Goal: Navigation & Orientation: Find specific page/section

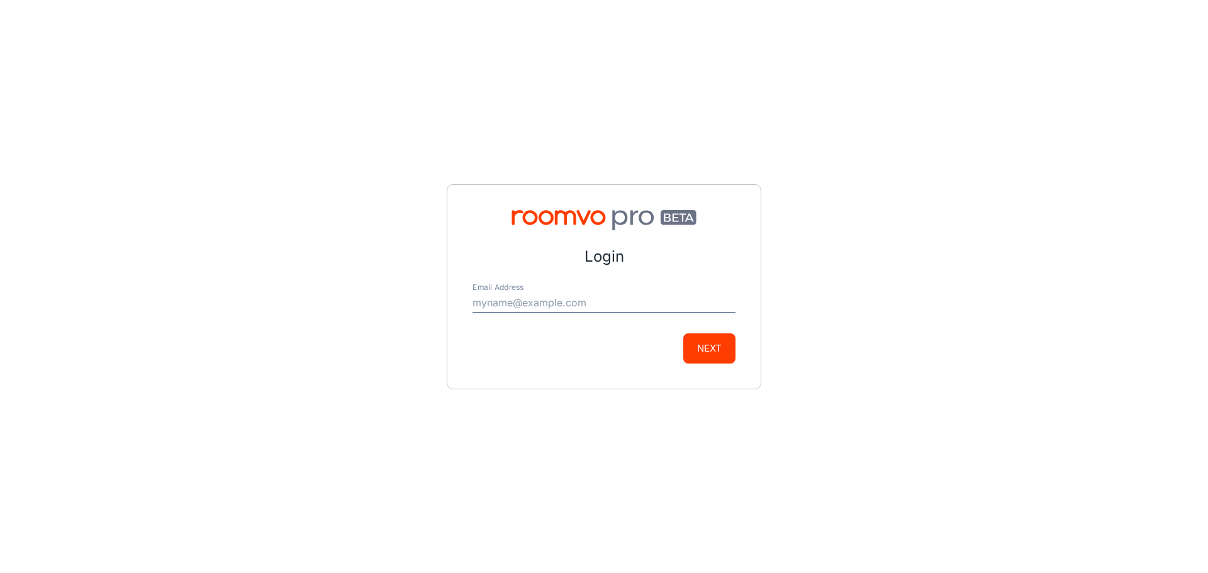
click at [498, 303] on input "Email Address" at bounding box center [603, 303] width 263 height 20
type input "[PERSON_NAME][EMAIL_ADDRESS][PERSON_NAME][DOMAIN_NAME]"
click at [711, 351] on button "Next" at bounding box center [709, 348] width 52 height 30
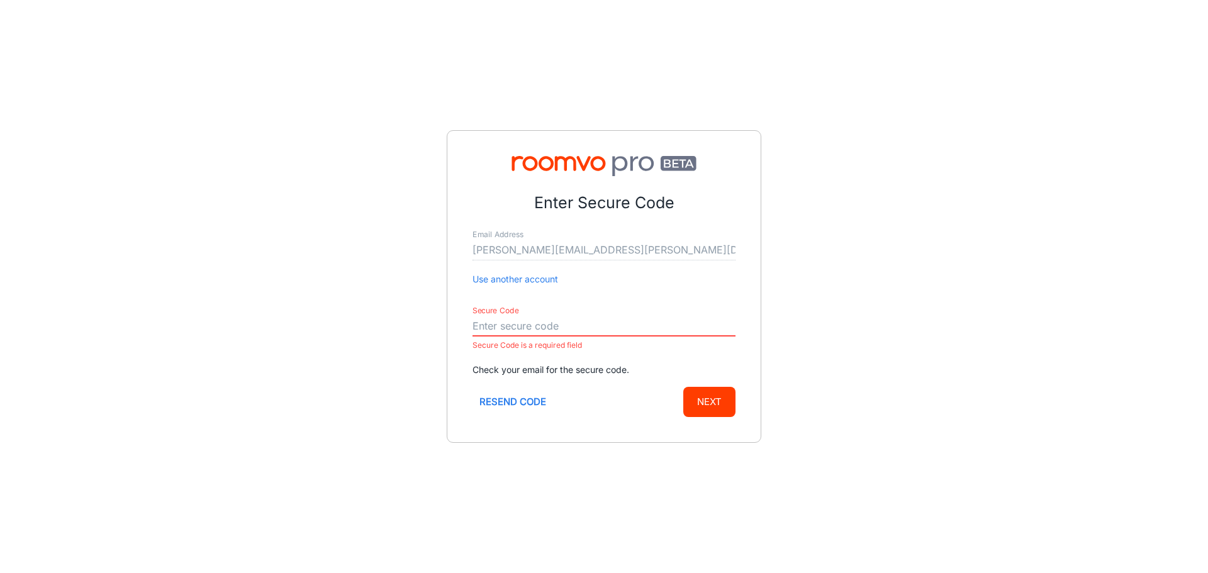
click at [522, 325] on input "Secure Code" at bounding box center [603, 326] width 263 height 20
paste input "757589"
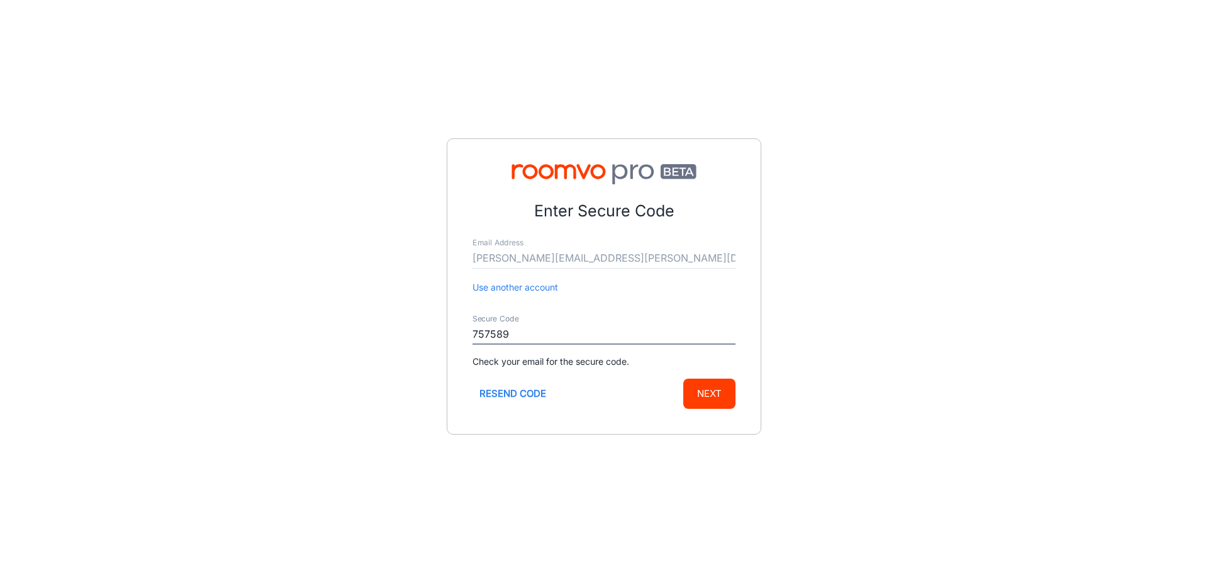
type input "757589"
click at [710, 393] on button "Next" at bounding box center [709, 394] width 52 height 30
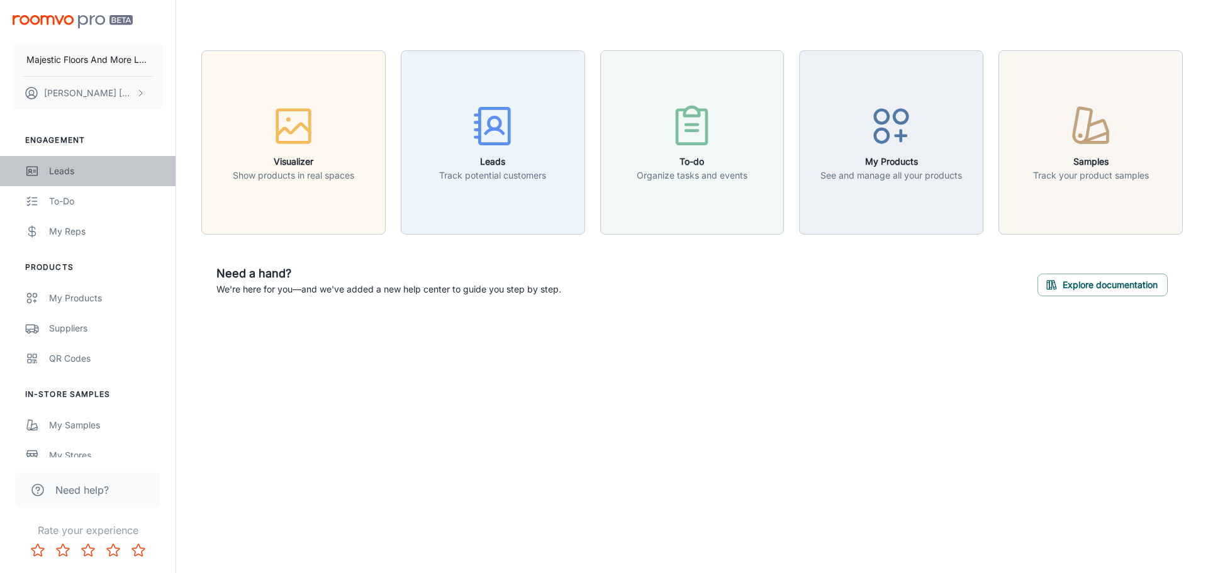
click at [63, 168] on div "Leads" at bounding box center [106, 171] width 114 height 14
